Goal: Task Accomplishment & Management: Use online tool/utility

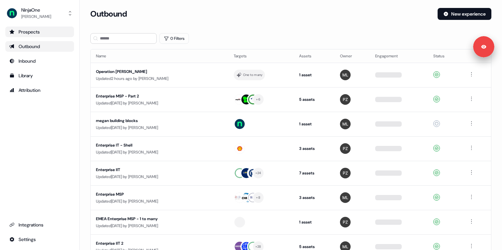
click at [37, 32] on div "Prospects" at bounding box center [39, 32] width 61 height 7
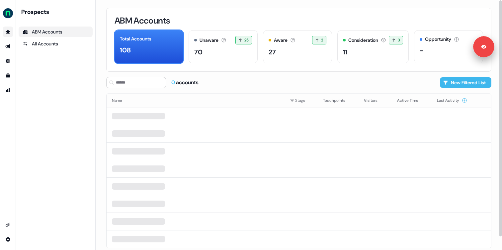
click at [444, 82] on icon at bounding box center [446, 83] width 4 height 4
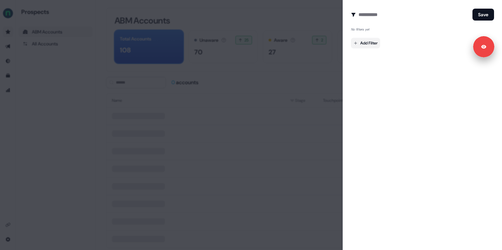
click at [373, 46] on body "Signed in as [PERSON_NAME] Sign out For the best experience switch devices to a…" at bounding box center [251, 125] width 502 height 250
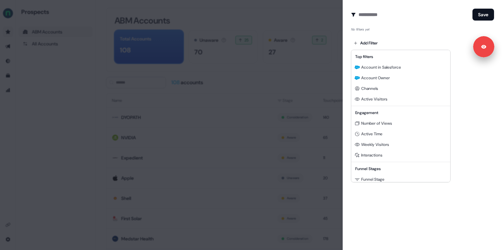
click at [134, 80] on div at bounding box center [251, 125] width 502 height 250
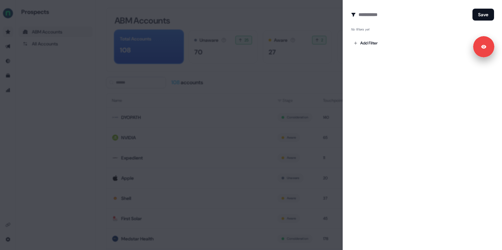
click at [117, 67] on div at bounding box center [251, 125] width 502 height 250
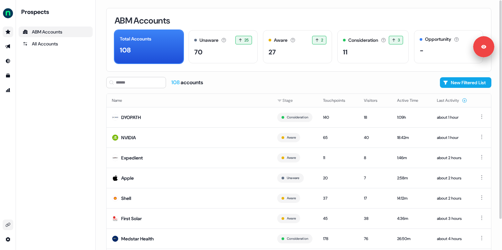
click at [8, 223] on icon "Go to integrations" at bounding box center [7, 225] width 5 height 5
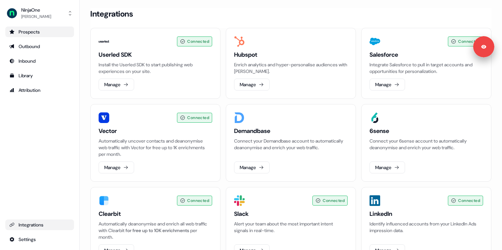
click at [32, 35] on div "Prospects" at bounding box center [39, 32] width 61 height 7
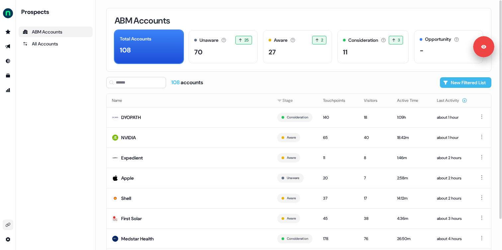
click at [451, 84] on button "New Filtered List" at bounding box center [465, 82] width 51 height 11
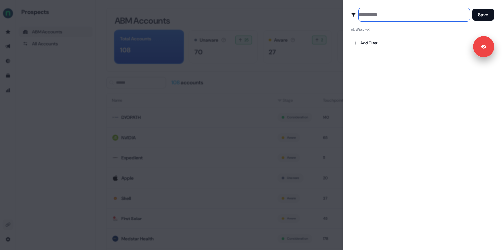
click at [374, 18] on input at bounding box center [414, 14] width 111 height 13
type input "**********"
click at [361, 41] on body "Signed in as [PERSON_NAME] Sign out For the best experience switch devices to a…" at bounding box center [251, 125] width 502 height 250
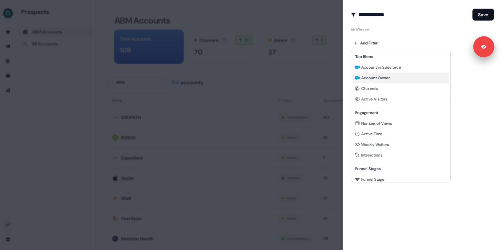
click at [369, 76] on span "Account Owner" at bounding box center [375, 77] width 29 height 5
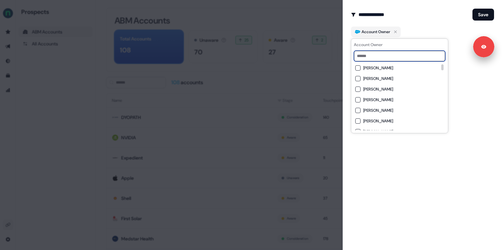
click at [378, 55] on input at bounding box center [399, 56] width 91 height 11
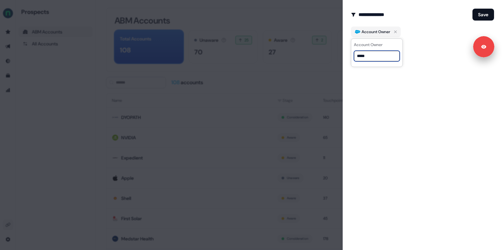
type input "****"
click at [311, 86] on div at bounding box center [251, 125] width 502 height 250
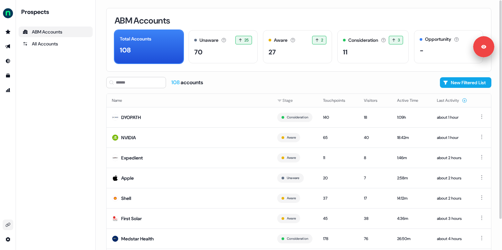
click at [65, 33] on div "ABM Accounts" at bounding box center [56, 32] width 66 height 7
click at [449, 78] on button "New Filtered List" at bounding box center [465, 82] width 51 height 11
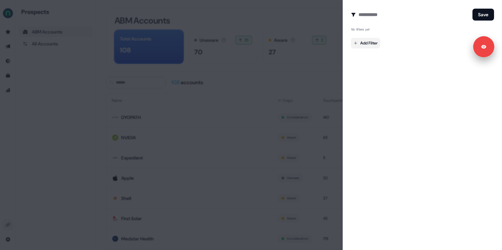
click at [373, 41] on body "Signed in as [PERSON_NAME] Sign out For the best experience switch devices to a…" at bounding box center [251, 125] width 502 height 250
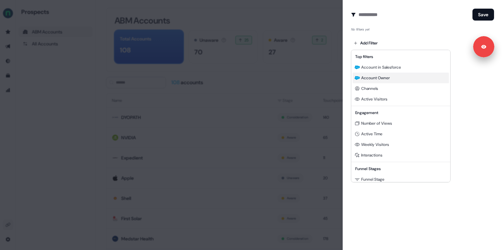
click at [366, 76] on span "Account Owner" at bounding box center [375, 77] width 29 height 5
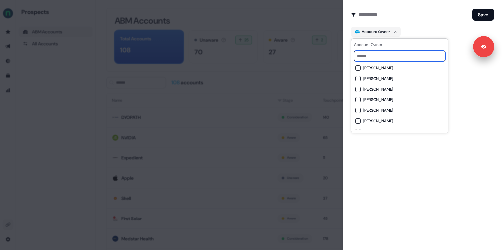
click at [376, 55] on input at bounding box center [399, 56] width 91 height 11
type input "****"
